Goal: Information Seeking & Learning: Learn about a topic

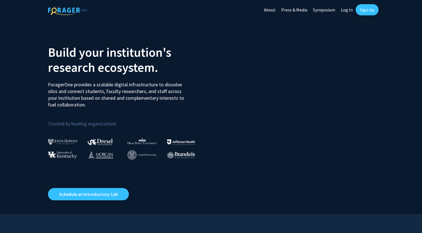
click at [347, 9] on link "Log In" at bounding box center [347, 10] width 18 height 20
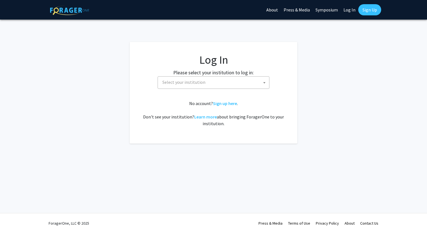
click at [226, 87] on span "Select your institution" at bounding box center [214, 81] width 109 height 11
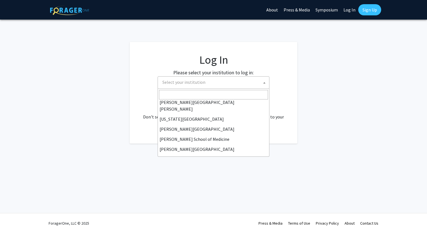
scroll to position [195, 0]
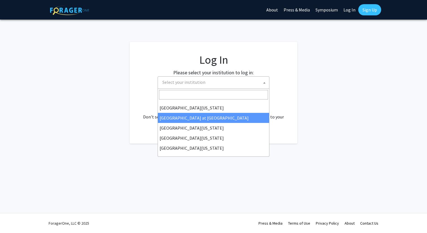
select select "18"
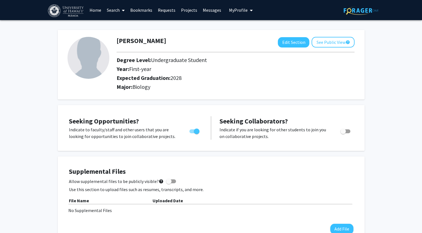
click at [183, 10] on link "Projects" at bounding box center [189, 10] width 22 height 20
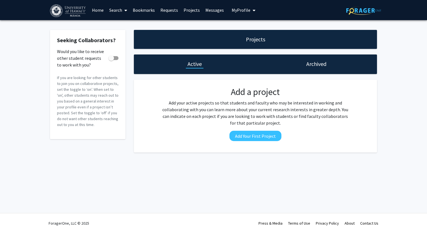
click at [124, 10] on icon at bounding box center [125, 10] width 3 height 4
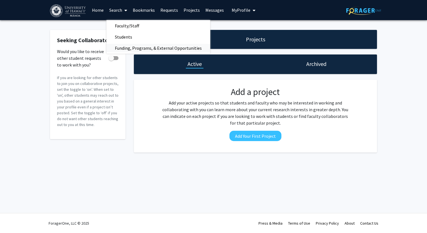
click at [125, 46] on span "Funding, Programs, & External Opportunities" at bounding box center [158, 47] width 104 height 11
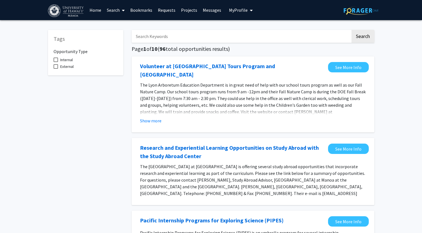
click at [120, 13] on span at bounding box center [122, 11] width 5 height 20
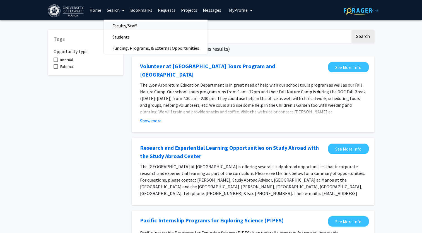
click at [130, 27] on span "Faculty/Staff" at bounding box center [124, 25] width 41 height 11
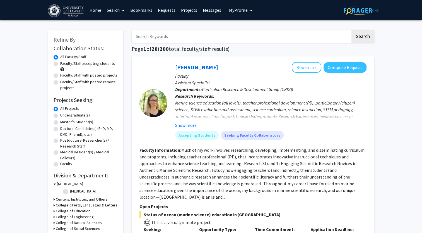
click at [94, 63] on label "Faculty/Staff accepting students" at bounding box center [87, 64] width 55 height 6
click at [64, 63] on input "Faculty/Staff accepting students" at bounding box center [62, 63] width 4 height 4
radio input "true"
click at [84, 117] on label "Undergraduate(s)" at bounding box center [75, 115] width 30 height 6
click at [64, 116] on input "Undergraduate(s)" at bounding box center [62, 114] width 4 height 4
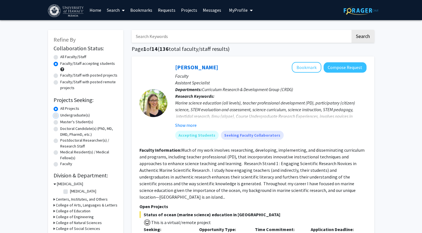
radio input "true"
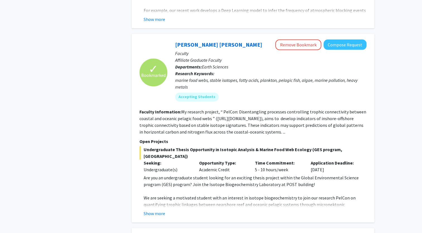
scroll to position [782, 0]
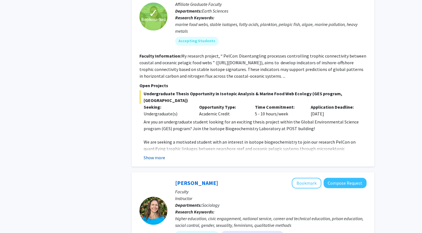
click at [158, 154] on button "Show more" at bounding box center [154, 157] width 21 height 7
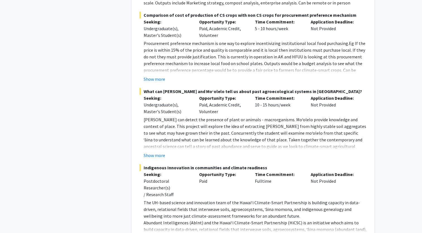
scroll to position [1793, 0]
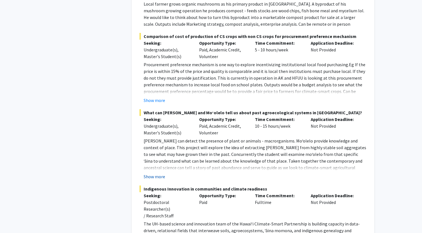
click at [149, 173] on button "Show more" at bounding box center [154, 176] width 21 height 7
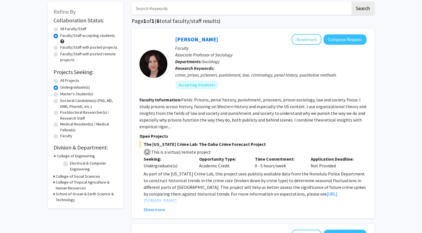
scroll to position [0, 0]
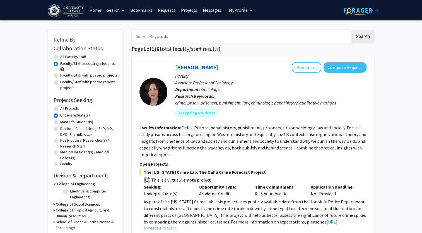
click at [60, 75] on label "Faculty/Staff with posted projects" at bounding box center [88, 75] width 57 height 6
click at [60, 75] on input "Faculty/Staff with posted projects" at bounding box center [62, 74] width 4 height 4
radio input "true"
click at [123, 12] on icon at bounding box center [123, 10] width 3 height 4
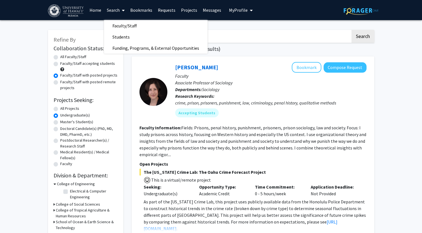
click at [68, 58] on label "All Faculty/Staff" at bounding box center [73, 57] width 26 height 6
click at [64, 58] on input "All Faculty/Staff" at bounding box center [62, 56] width 4 height 4
radio input "true"
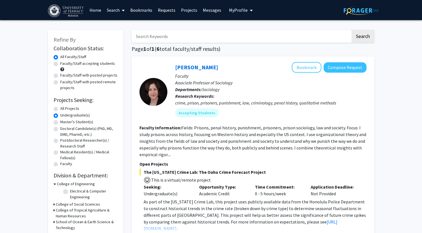
click at [187, 10] on link "Projects" at bounding box center [189, 10] width 22 height 20
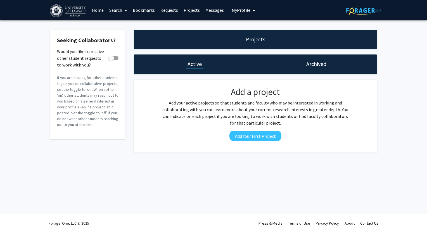
click at [112, 11] on link "Search" at bounding box center [117, 10] width 23 height 20
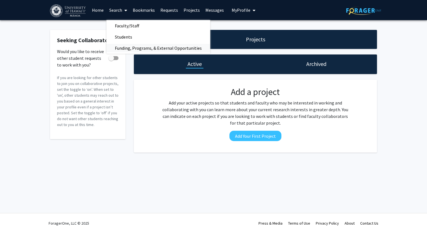
click at [122, 46] on span "Funding, Programs, & External Opportunities" at bounding box center [158, 47] width 104 height 11
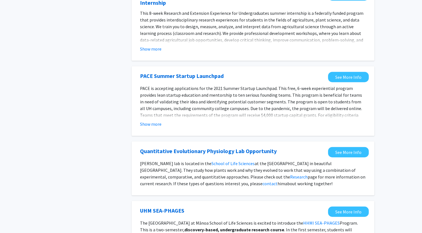
scroll to position [335, 0]
